Goal: Find specific fact: Find contact information

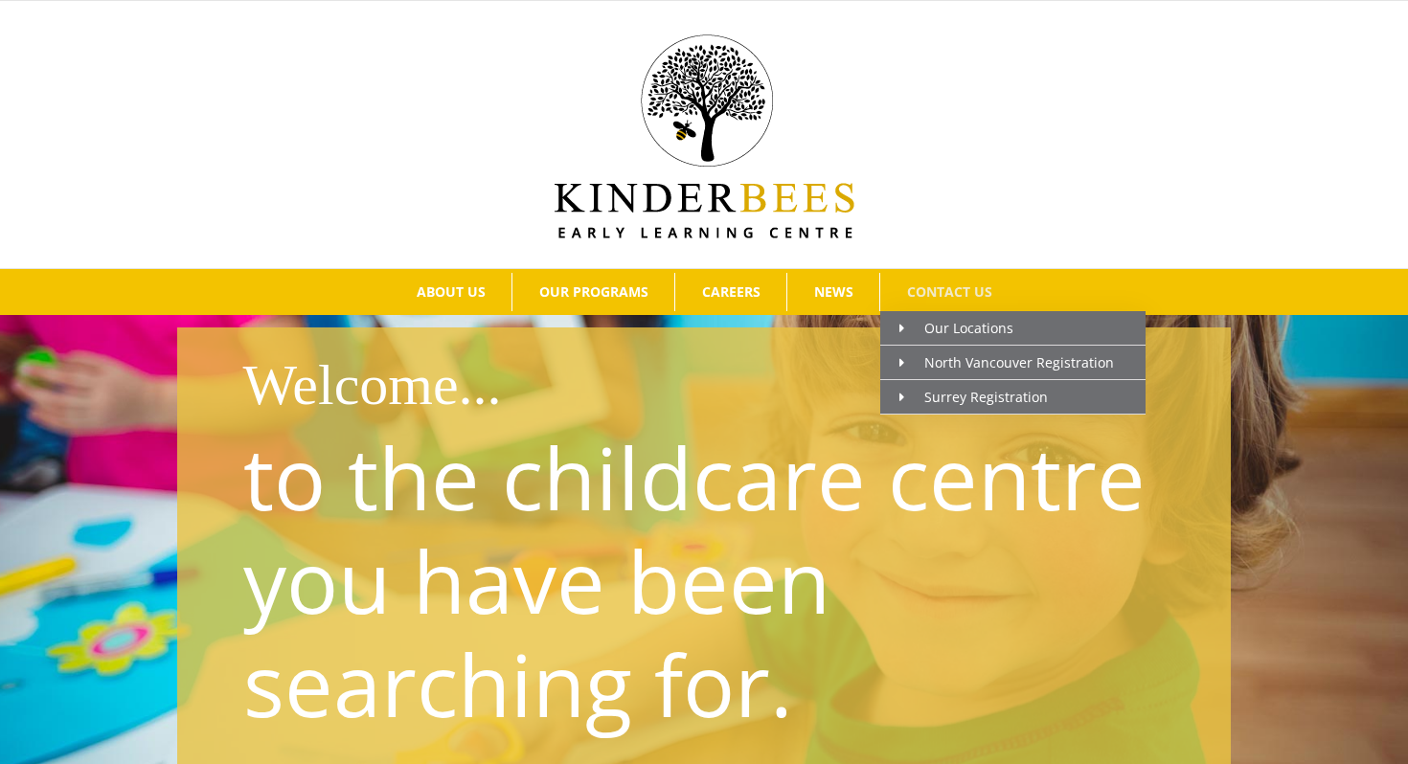
click at [907, 294] on span "CONTACT US" at bounding box center [949, 291] width 85 height 13
click at [965, 336] on span "Our Locations" at bounding box center [956, 328] width 114 height 18
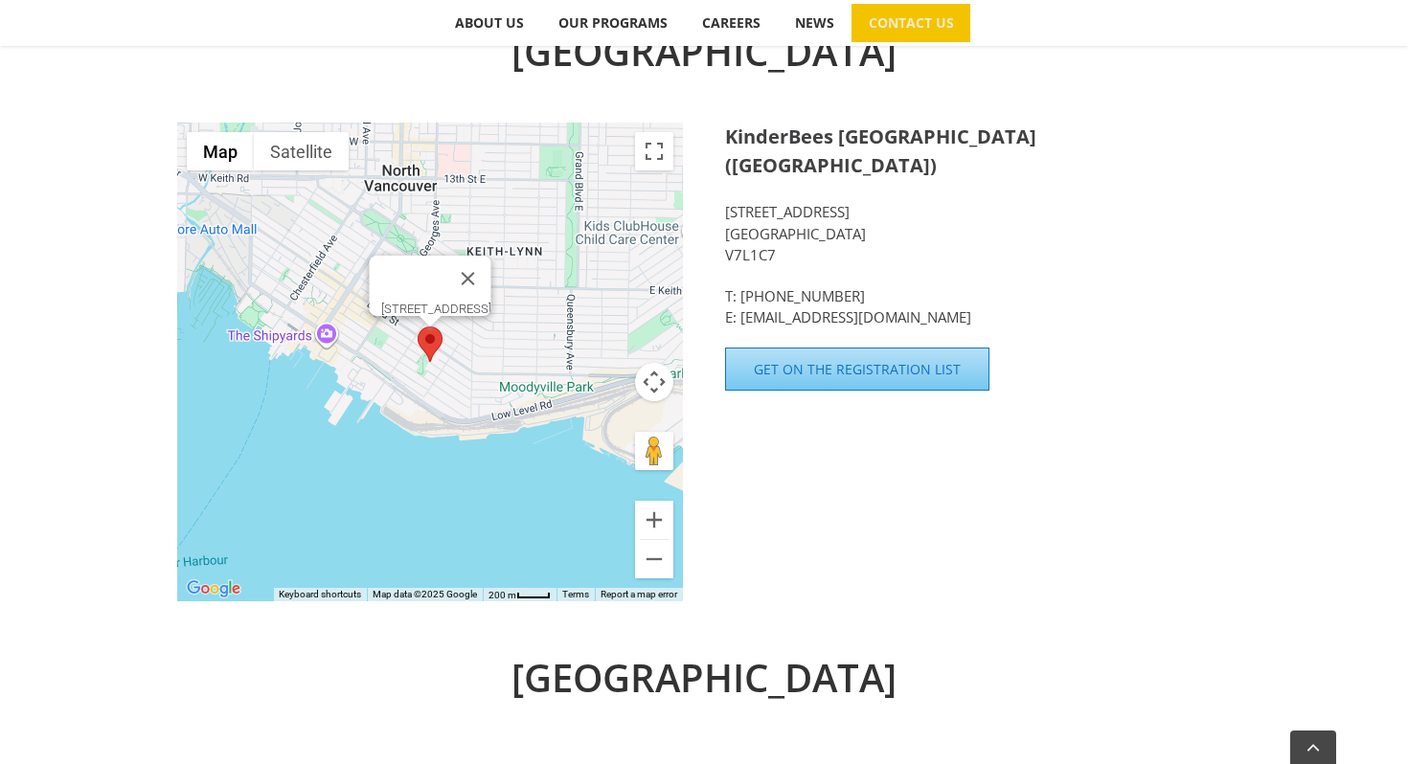
scroll to position [692, 0]
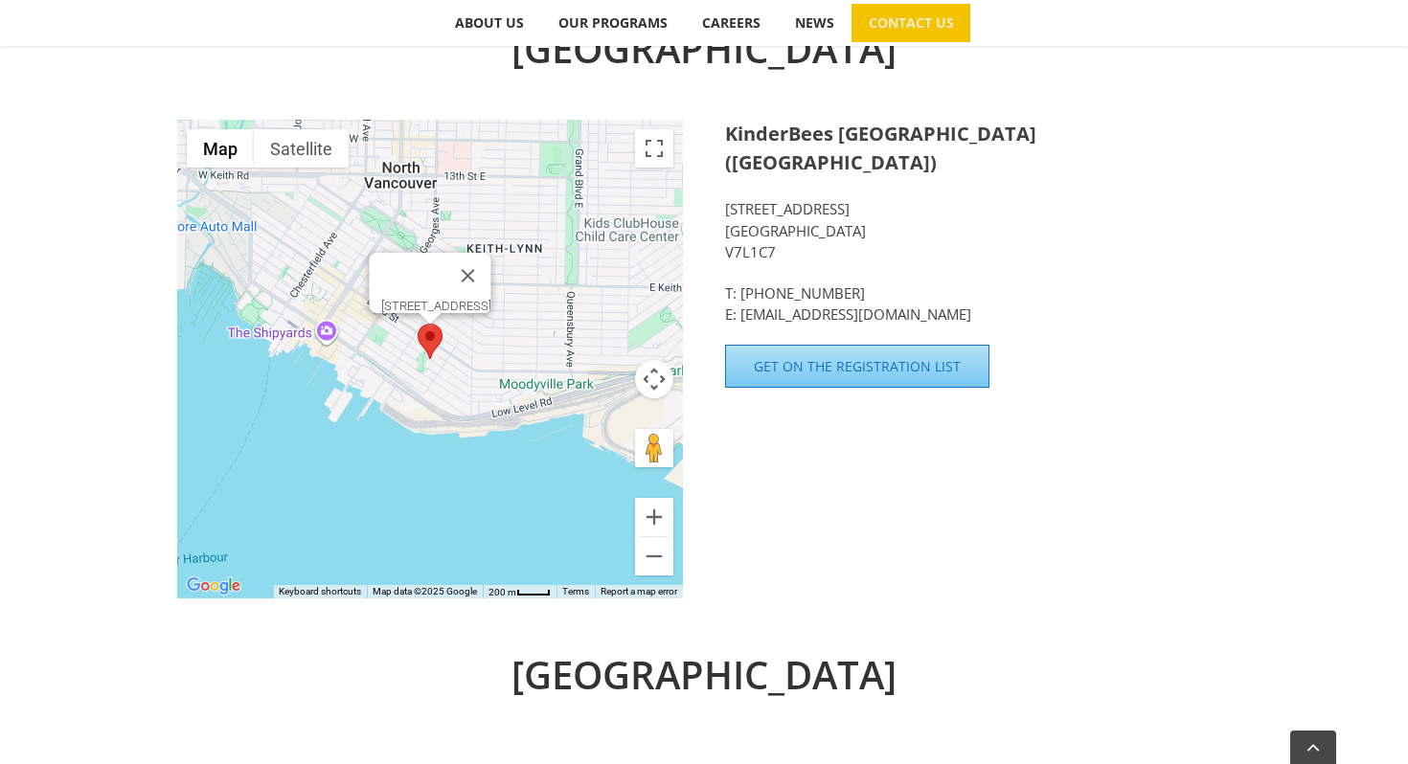
drag, startPoint x: 724, startPoint y: 181, endPoint x: 772, endPoint y: 179, distance: 47.9
click at [772, 198] on p "[STREET_ADDRESS]" at bounding box center [978, 230] width 506 height 65
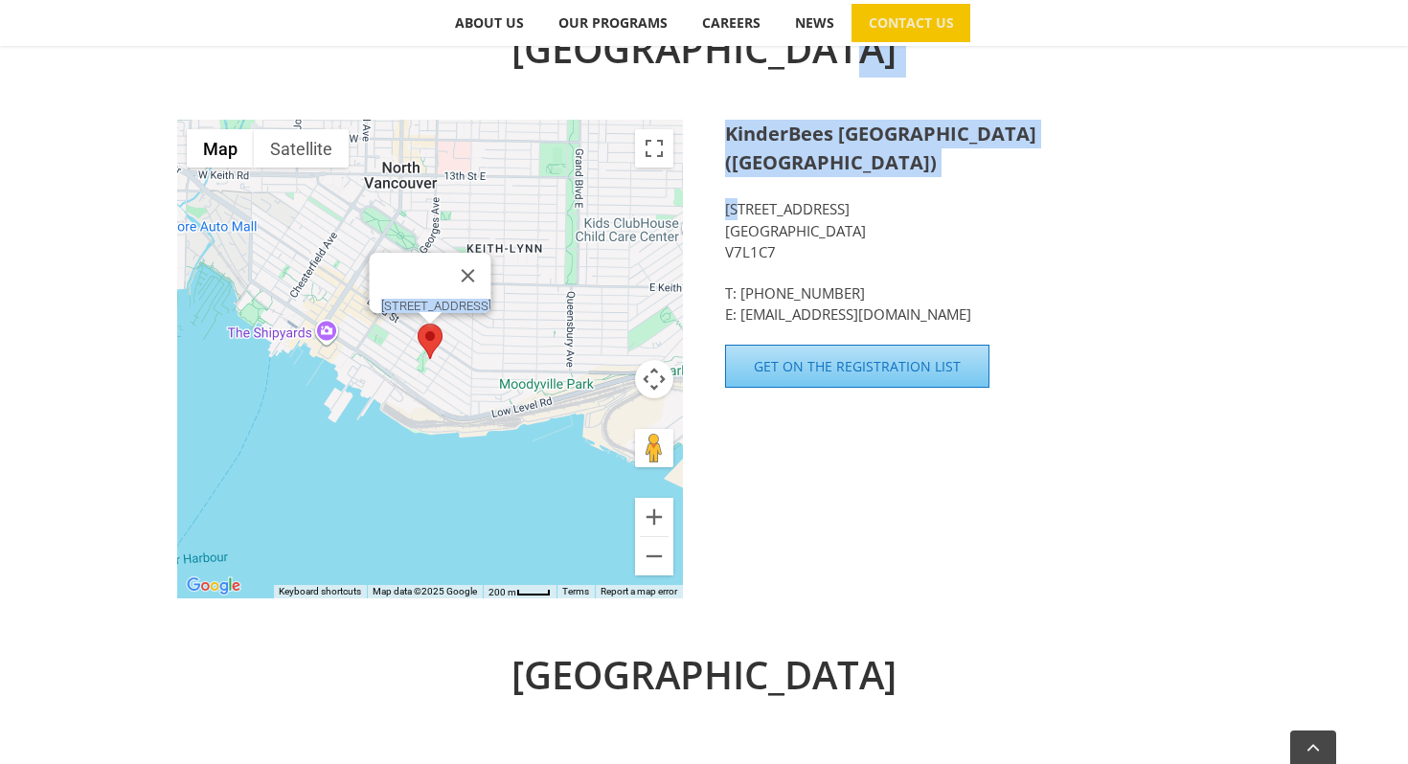
drag, startPoint x: 721, startPoint y: 178, endPoint x: 757, endPoint y: 180, distance: 35.5
click at [756, 180] on div "[GEOGRAPHIC_DATA] ← Move left → Move right ↑ Move up ↓ Move down + Zoom in - Zo…" at bounding box center [703, 319] width 1053 height 598
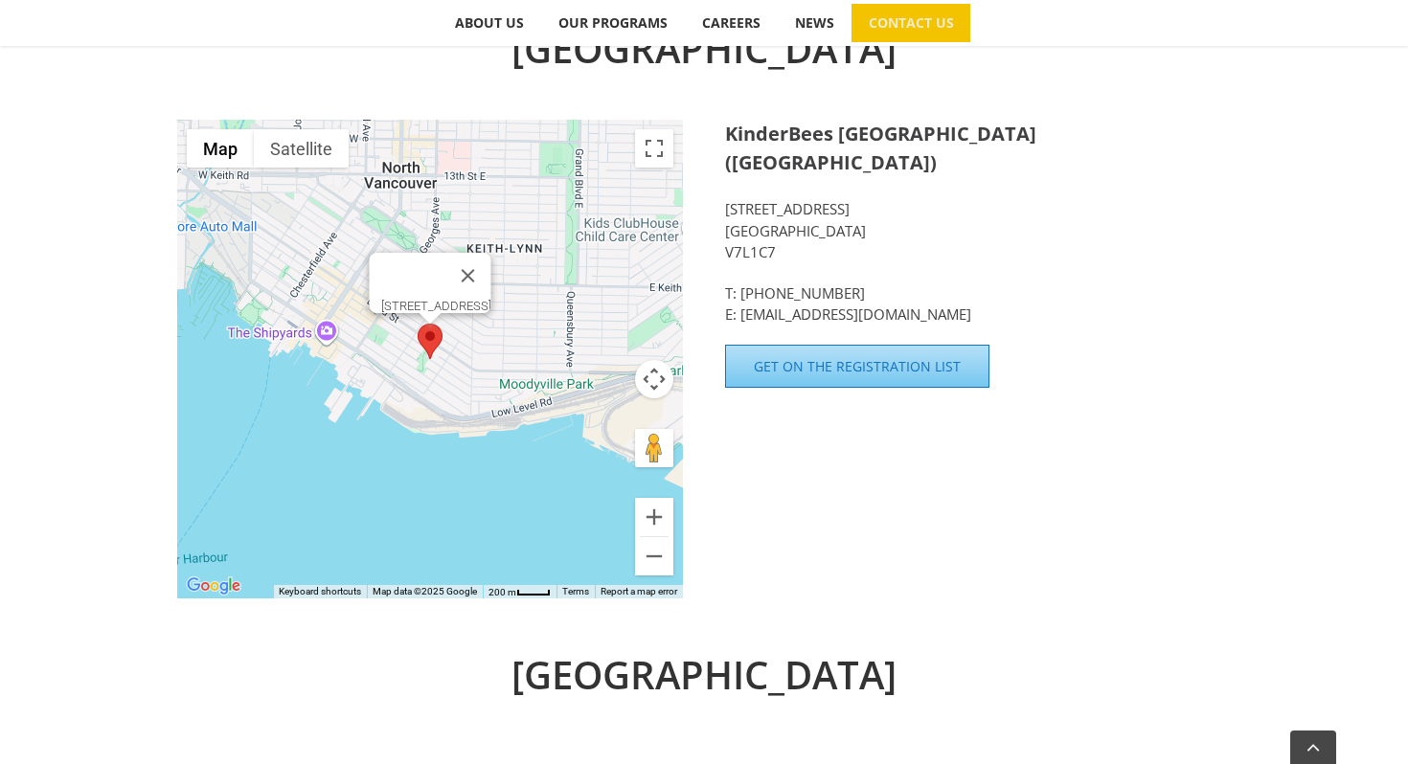
click at [854, 198] on p "[STREET_ADDRESS]" at bounding box center [978, 230] width 506 height 65
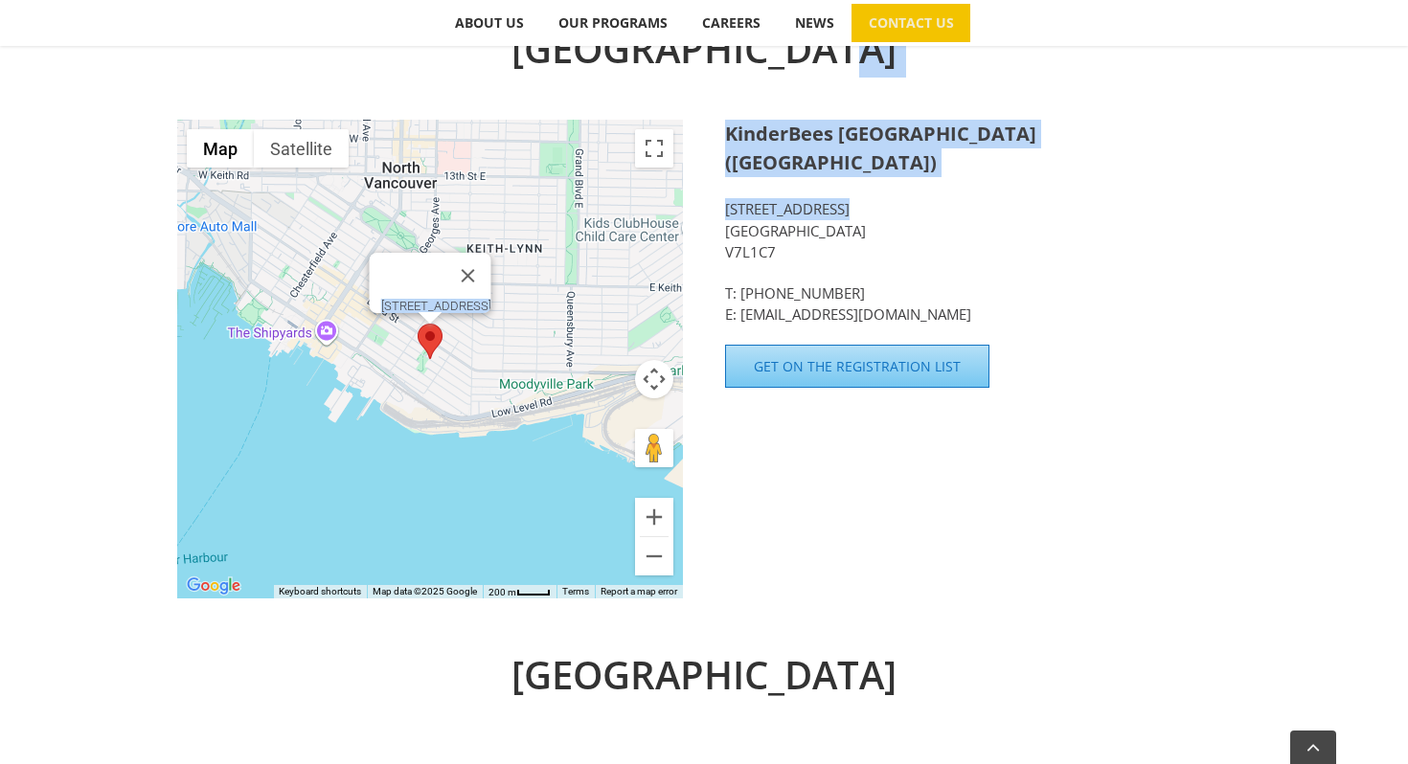
drag, startPoint x: 724, startPoint y: 181, endPoint x: 834, endPoint y: 179, distance: 110.1
click at [835, 198] on p "[STREET_ADDRESS]" at bounding box center [978, 230] width 506 height 65
click at [834, 198] on p "[STREET_ADDRESS]" at bounding box center [978, 230] width 506 height 65
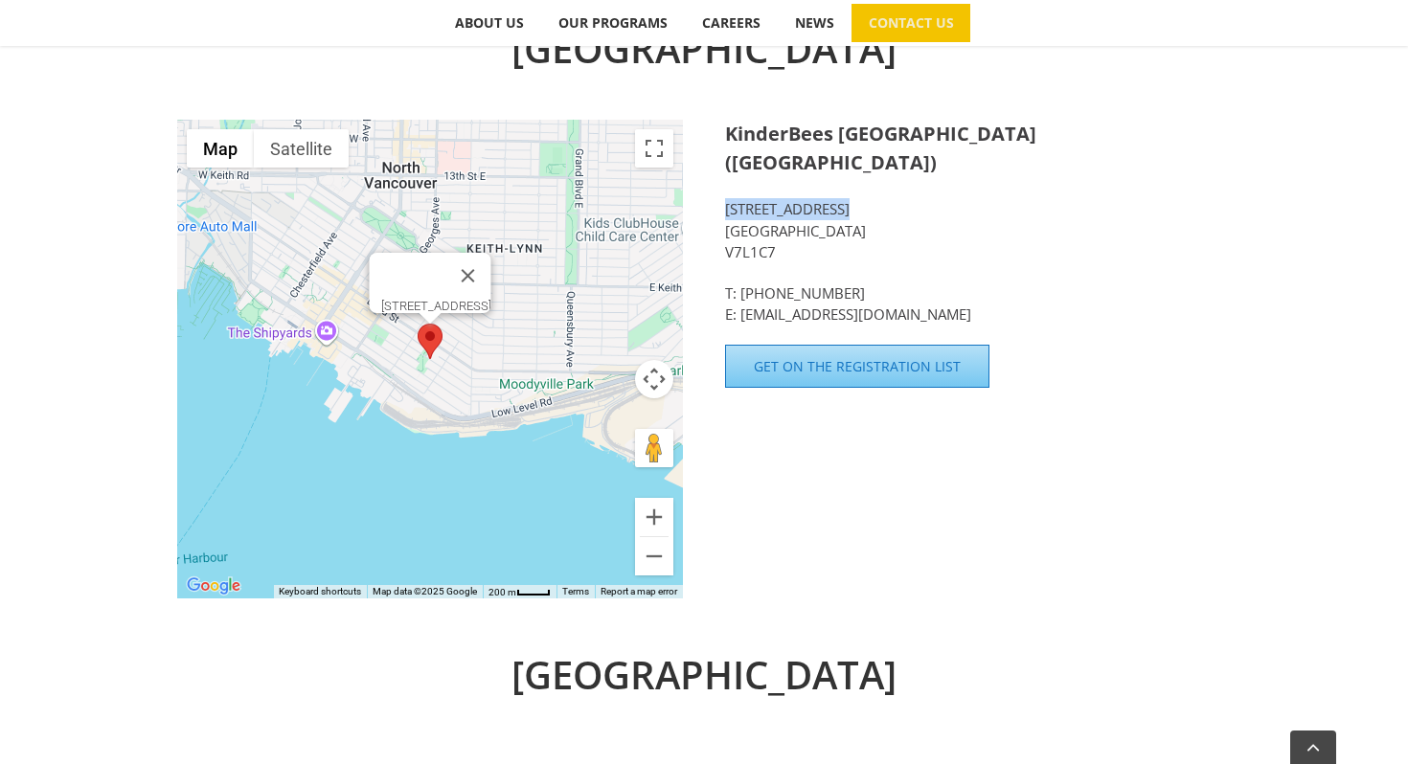
drag, startPoint x: 837, startPoint y: 179, endPoint x: 727, endPoint y: 183, distance: 110.2
click at [727, 198] on p "[STREET_ADDRESS]" at bounding box center [978, 230] width 506 height 65
copy p "[STREET_ADDRESS]"
drag, startPoint x: 728, startPoint y: 204, endPoint x: 866, endPoint y: 207, distance: 137.9
click at [866, 207] on p "[STREET_ADDRESS]" at bounding box center [978, 230] width 506 height 65
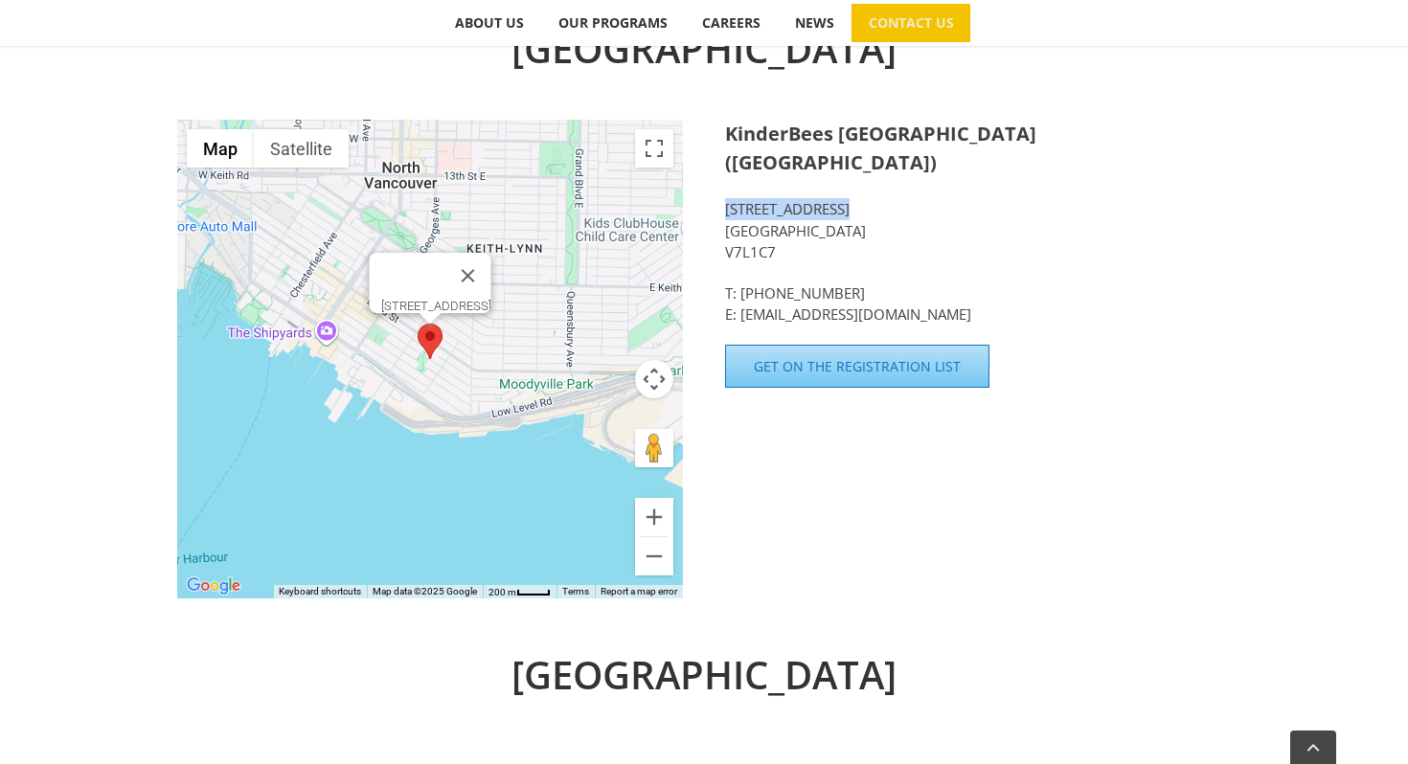
copy p "[GEOGRAPHIC_DATA]"
click at [835, 206] on p "[STREET_ADDRESS]" at bounding box center [978, 230] width 506 height 65
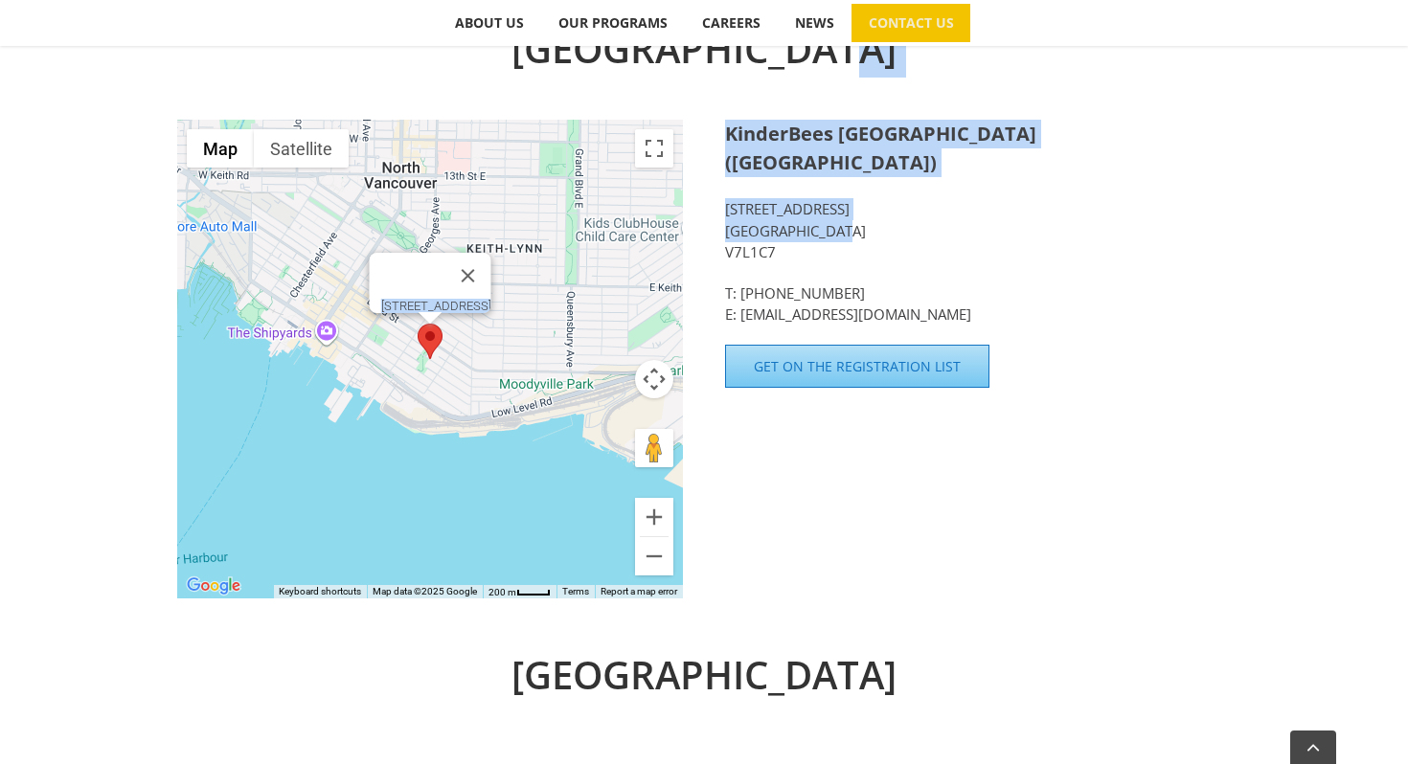
drag, startPoint x: 835, startPoint y: 206, endPoint x: 685, endPoint y: 210, distance: 150.4
click at [685, 210] on div "[GEOGRAPHIC_DATA] ← Move left → Move right ↑ Move up ↓ Move down + Zoom in - Zo…" at bounding box center [703, 319] width 1053 height 598
click at [741, 201] on p "[STREET_ADDRESS]" at bounding box center [978, 230] width 506 height 65
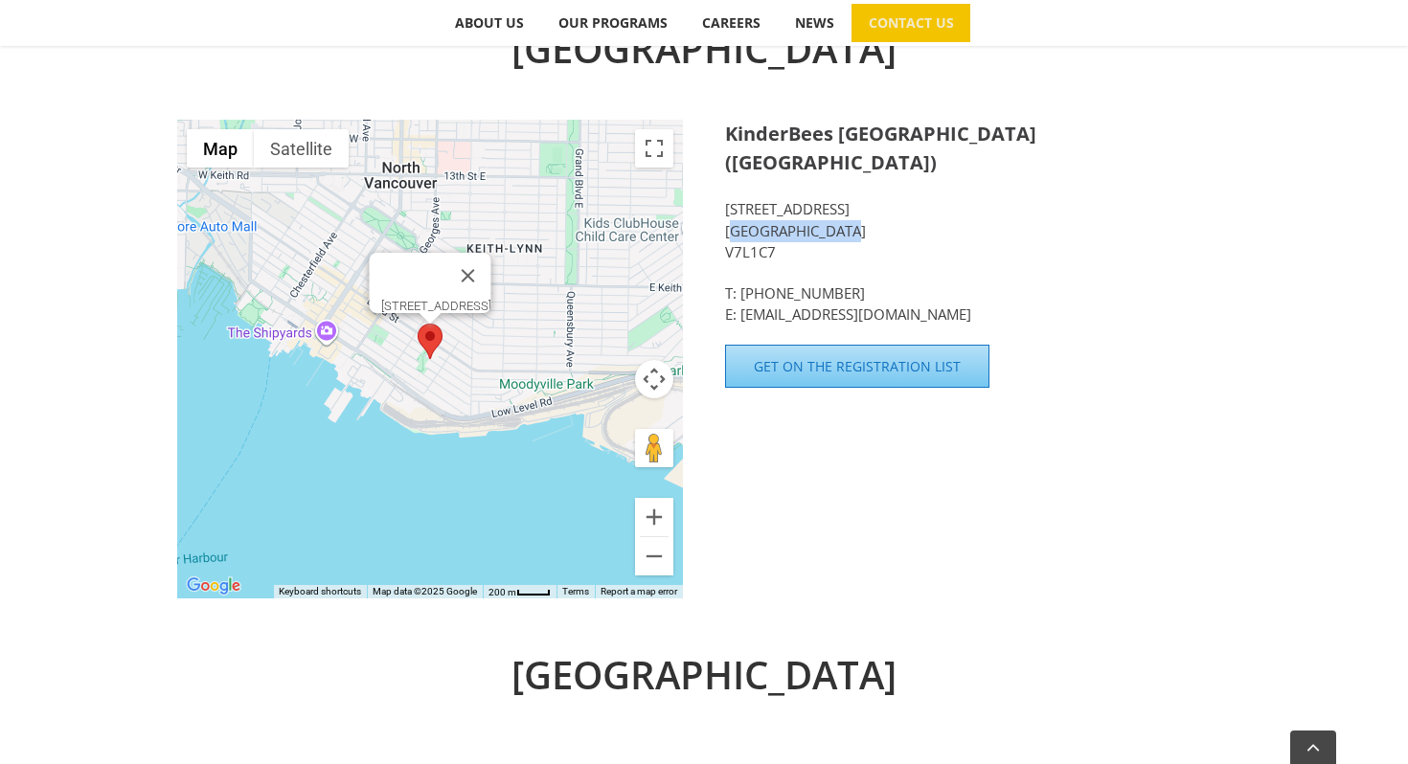
drag, startPoint x: 727, startPoint y: 201, endPoint x: 835, endPoint y: 203, distance: 108.2
click at [837, 206] on p "[STREET_ADDRESS]" at bounding box center [978, 230] width 506 height 65
copy p "[GEOGRAPHIC_DATA]"
drag, startPoint x: 784, startPoint y: 224, endPoint x: 729, endPoint y: 226, distance: 55.6
click at [729, 226] on p "[STREET_ADDRESS]" at bounding box center [978, 230] width 506 height 65
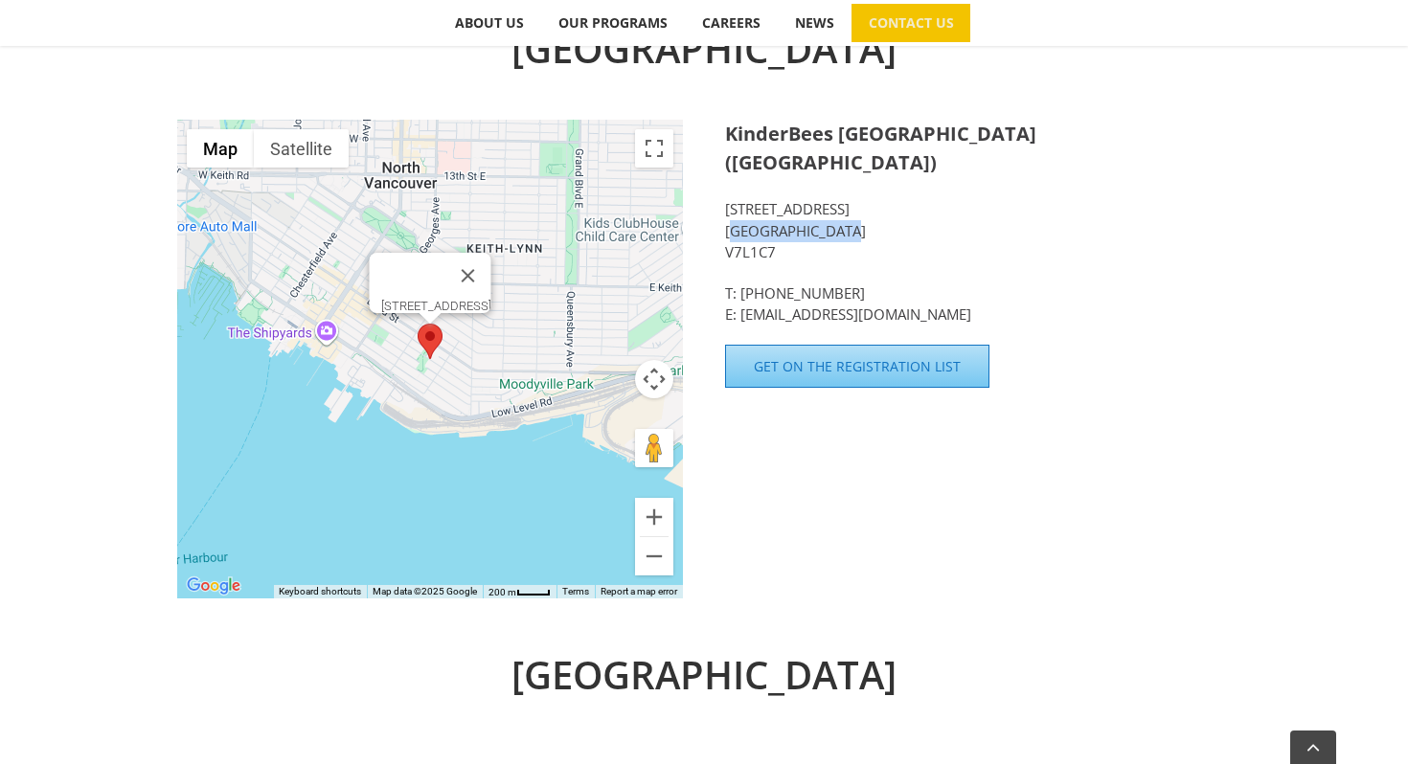
copy p "V7L1C7"
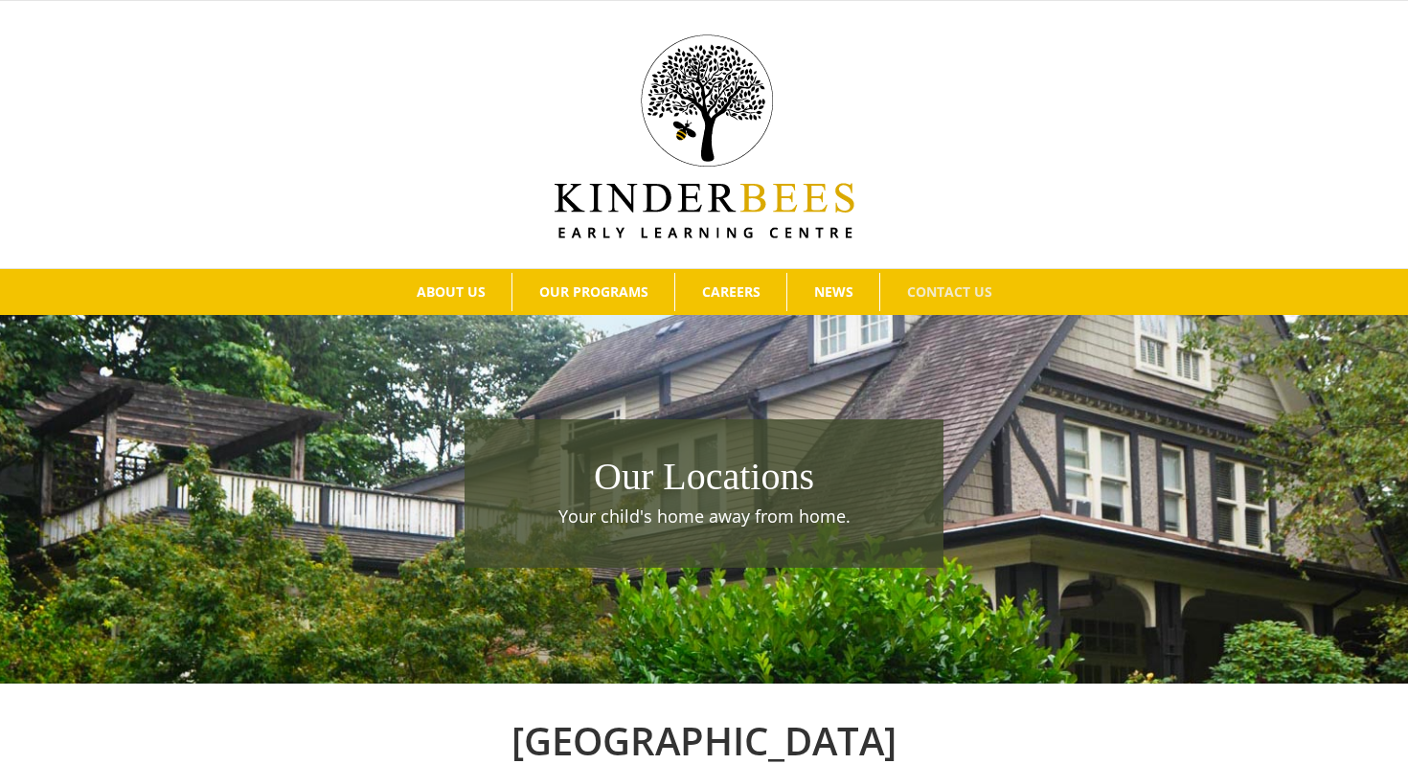
click at [701, 165] on img at bounding box center [704, 136] width 300 height 204
